Goal: Task Accomplishment & Management: Manage account settings

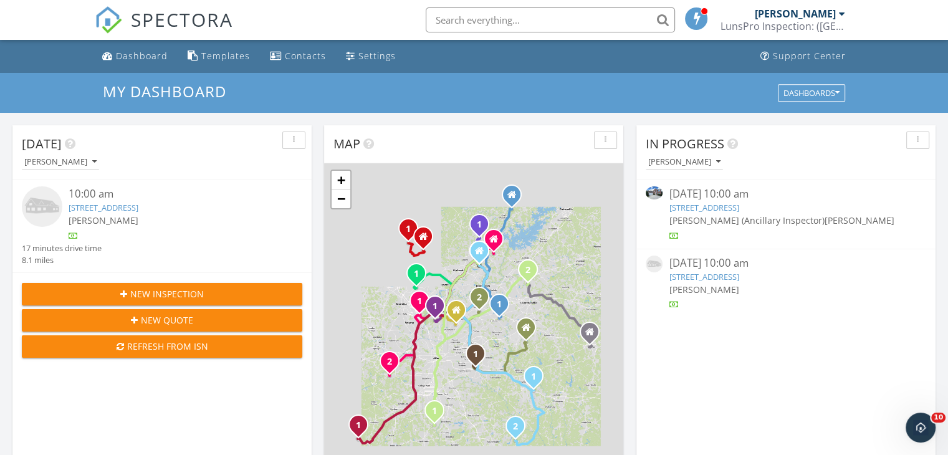
scroll to position [1153, 967]
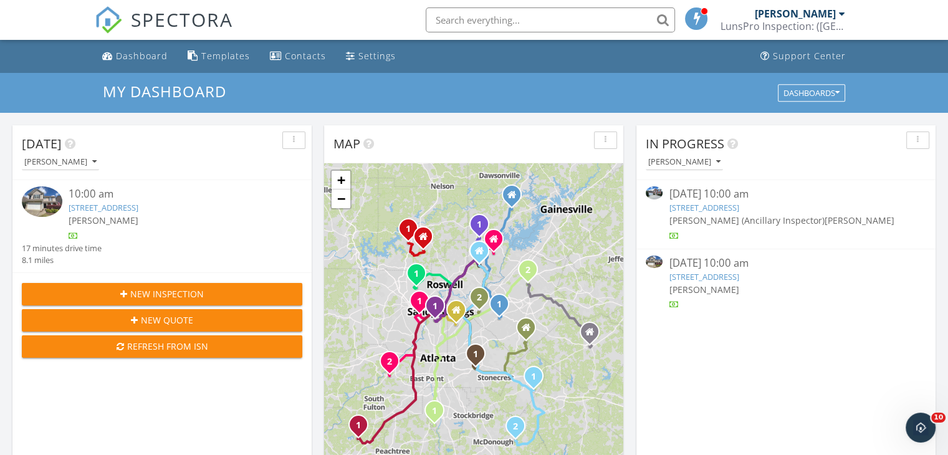
click at [136, 206] on link "[STREET_ADDRESS]" at bounding box center [104, 207] width 70 height 11
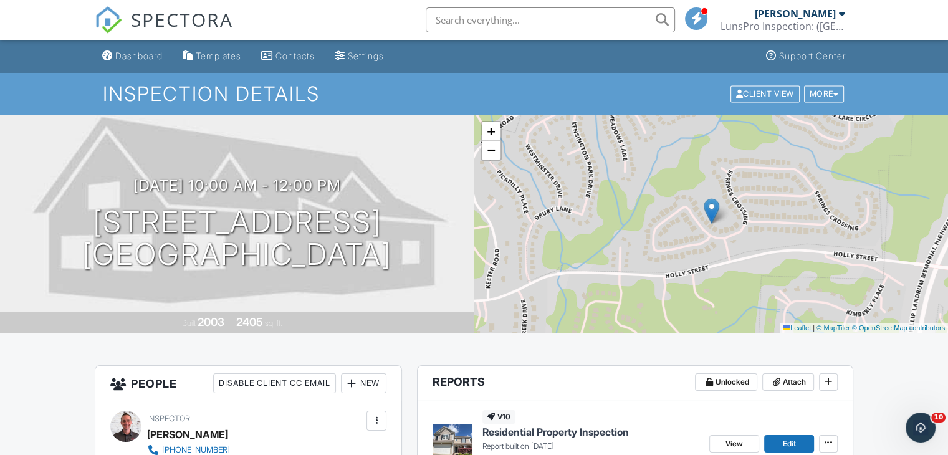
scroll to position [144, 0]
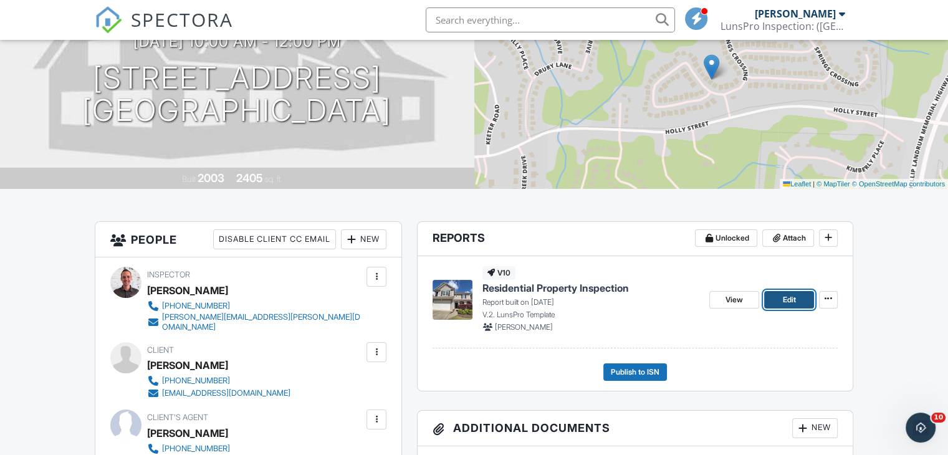
click at [796, 299] on link "Edit" at bounding box center [789, 299] width 50 height 17
